Goal: Task Accomplishment & Management: Manage account settings

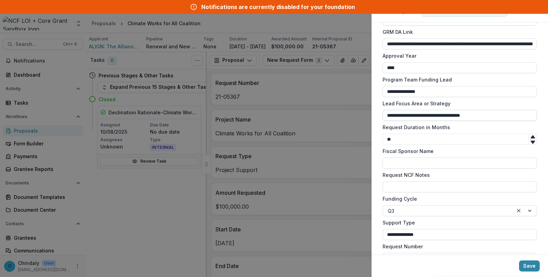
scroll to position [537, 0]
click at [317, 142] on div "**********" at bounding box center [274, 138] width 548 height 277
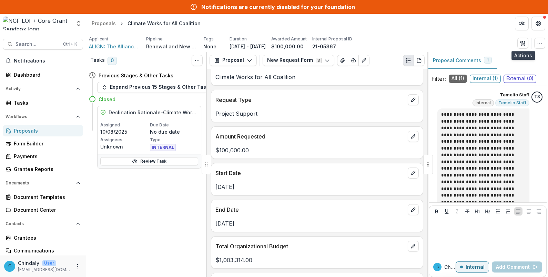
scroll to position [56, 0]
click at [295, 62] on button "New Request Form 3" at bounding box center [299, 60] width 72 height 11
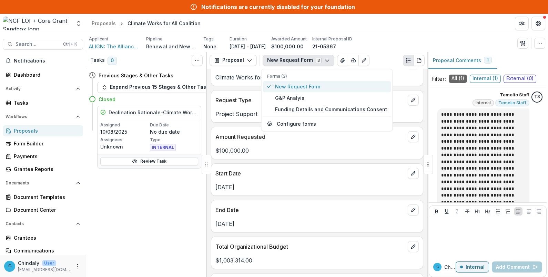
click at [296, 85] on span "New Request Form" at bounding box center [331, 86] width 112 height 7
click at [254, 124] on div "Request Number 21-05367 Project Name Climate Works for All Coalition Request Ty…" at bounding box center [317, 173] width 221 height 208
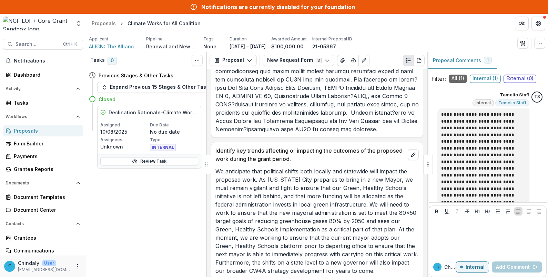
scroll to position [591, 0]
click at [283, 56] on button "New Request Form 3" at bounding box center [299, 60] width 72 height 11
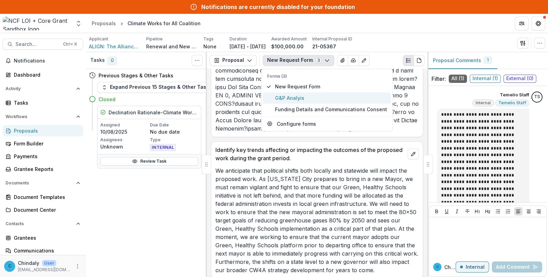
click at [286, 98] on span "G&P Analyis" at bounding box center [331, 97] width 112 height 7
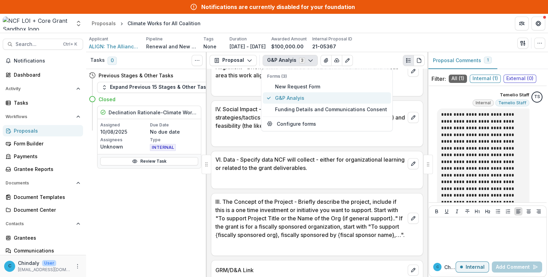
scroll to position [649, 0]
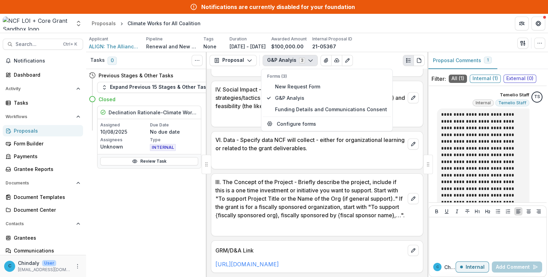
click at [274, 178] on p "III. The Concept of the Project - Briefly describe the project, include if this…" at bounding box center [311, 198] width 190 height 41
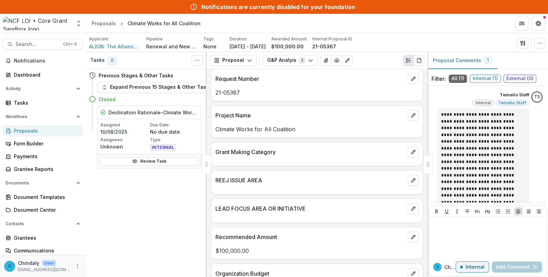
scroll to position [0, 0]
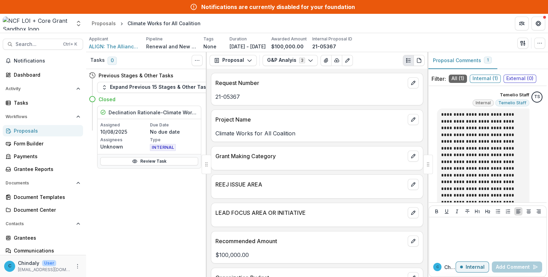
click at [20, 133] on div "Proposals" at bounding box center [46, 130] width 64 height 7
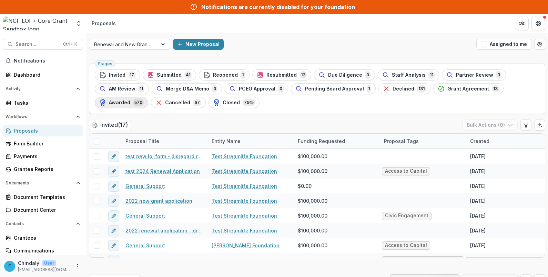
click at [127, 101] on span "Awarded" at bounding box center [119, 103] width 21 height 6
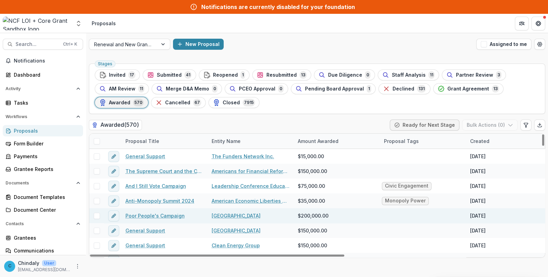
click at [152, 216] on link "Poor People's Campaign" at bounding box center [155, 215] width 59 height 7
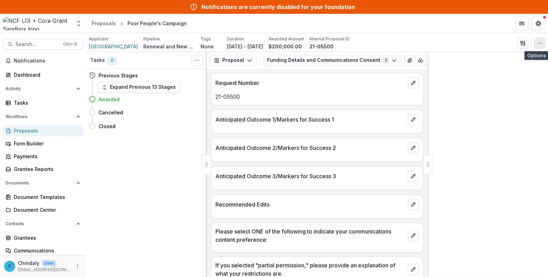
click at [543, 41] on icon "button" at bounding box center [540, 43] width 6 height 6
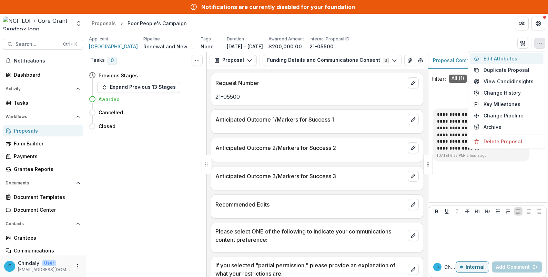
click at [488, 57] on button "Edit Attributes" at bounding box center [507, 58] width 74 height 11
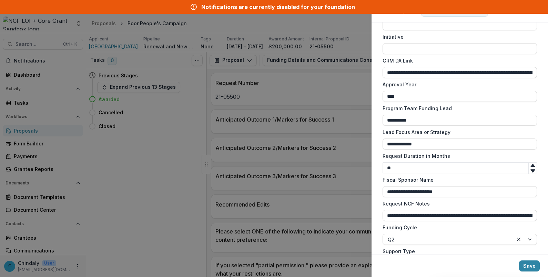
scroll to position [509, 0]
click at [305, 205] on div "**********" at bounding box center [274, 138] width 548 height 277
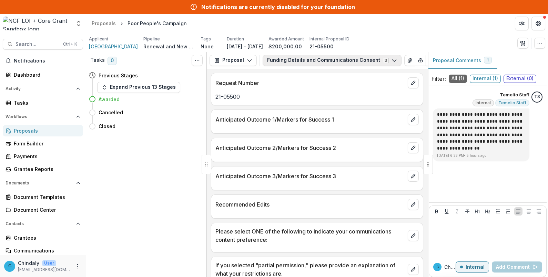
click at [300, 60] on button "Funding Details and Communications Consent 3" at bounding box center [332, 60] width 139 height 11
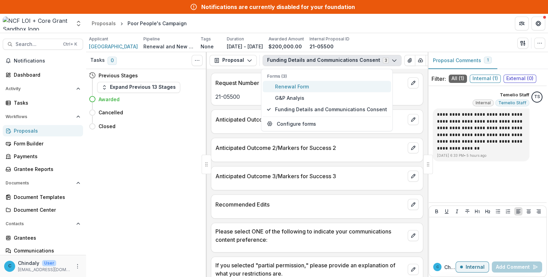
click at [299, 86] on span "Renewal Form" at bounding box center [331, 86] width 112 height 7
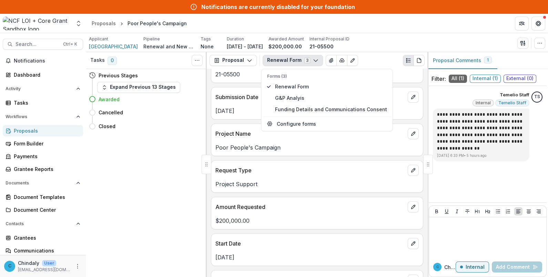
scroll to position [0, 0]
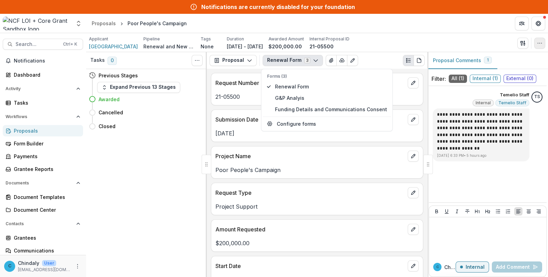
click at [543, 41] on button "button" at bounding box center [540, 43] width 11 height 11
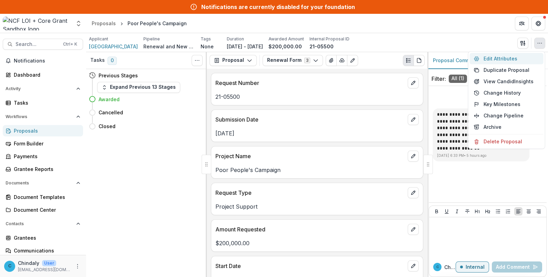
click at [509, 55] on button "Edit Attributes" at bounding box center [507, 58] width 74 height 11
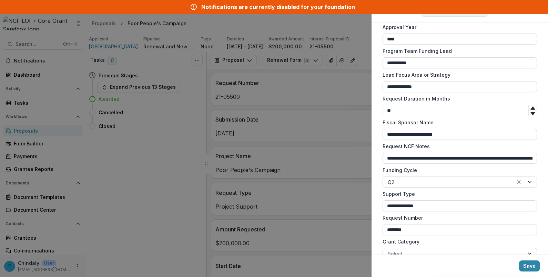
scroll to position [581, 0]
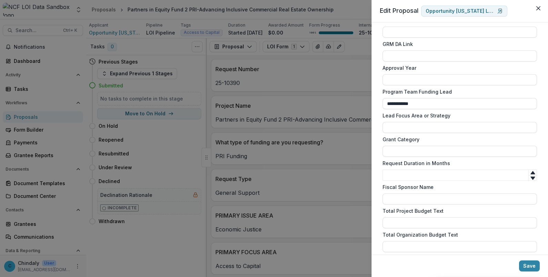
scroll to position [500, 0]
click at [264, 170] on div "**********" at bounding box center [274, 138] width 548 height 277
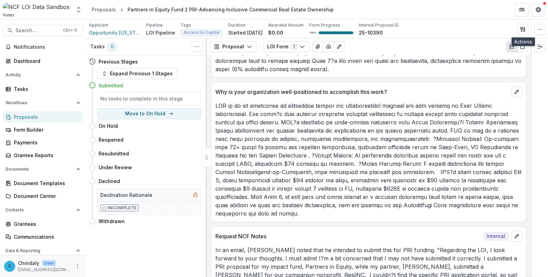
scroll to position [677, 0]
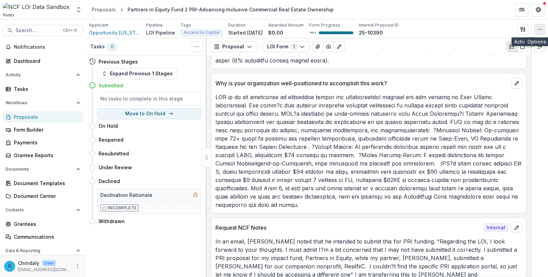
click at [540, 29] on icon "button" at bounding box center [540, 30] width 6 height 6
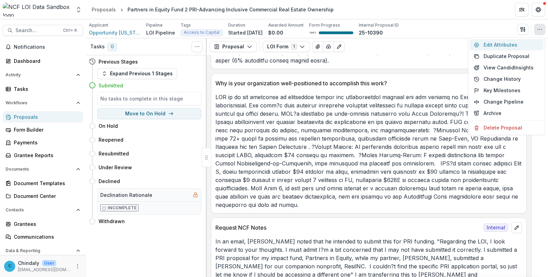
click at [492, 47] on button "Edit Attributes" at bounding box center [507, 44] width 74 height 11
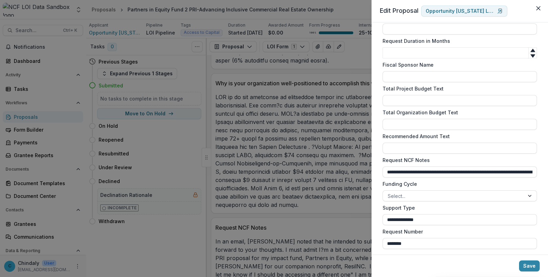
scroll to position [628, 0]
